Goal: Answer question/provide support

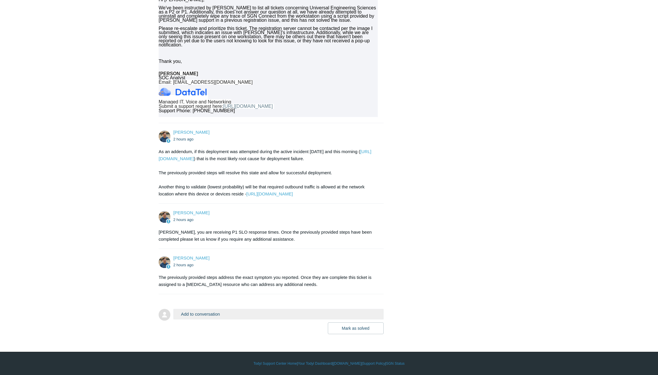
scroll to position [537, 0]
click at [226, 313] on button "Add to conversation" at bounding box center [278, 314] width 210 height 10
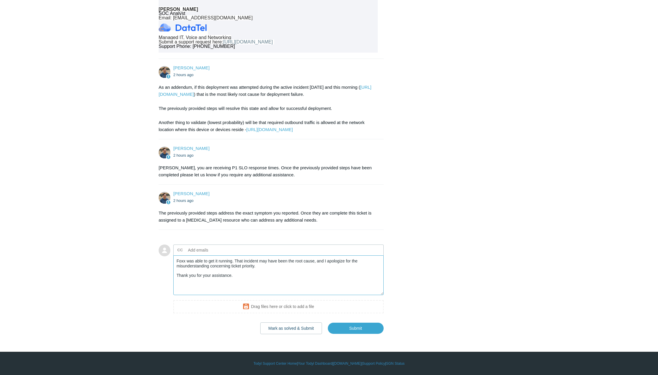
scroll to position [602, 0]
type textarea "Foxx was able to get it running. That incident may have been the root cause, an…"
click at [314, 330] on button "Mark as solved & Submit" at bounding box center [291, 328] width 62 height 12
